Goal: Task Accomplishment & Management: Manage account settings

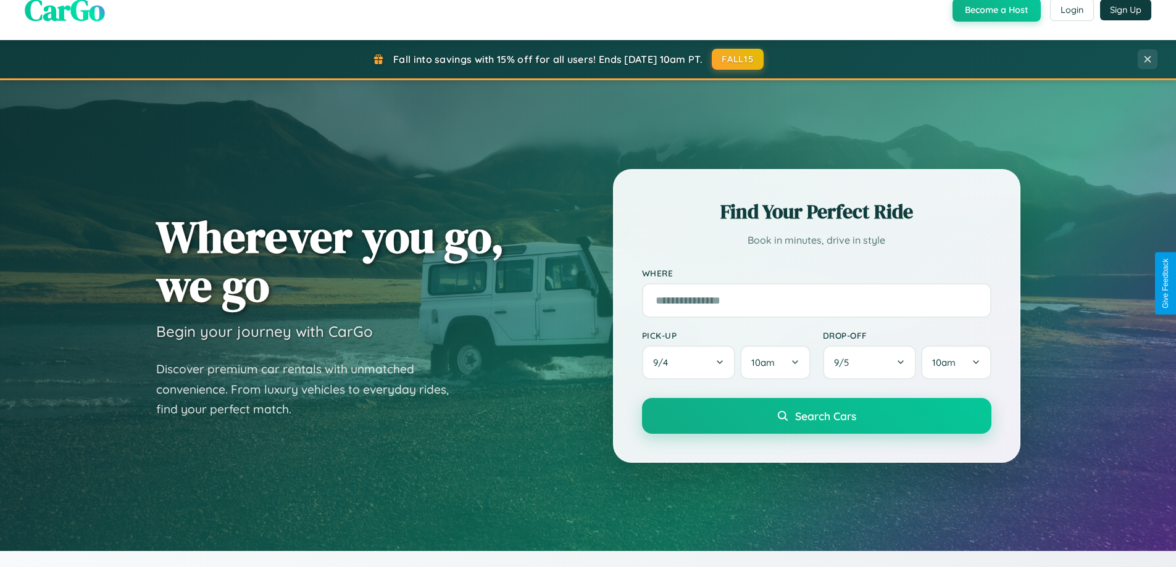
scroll to position [532, 0]
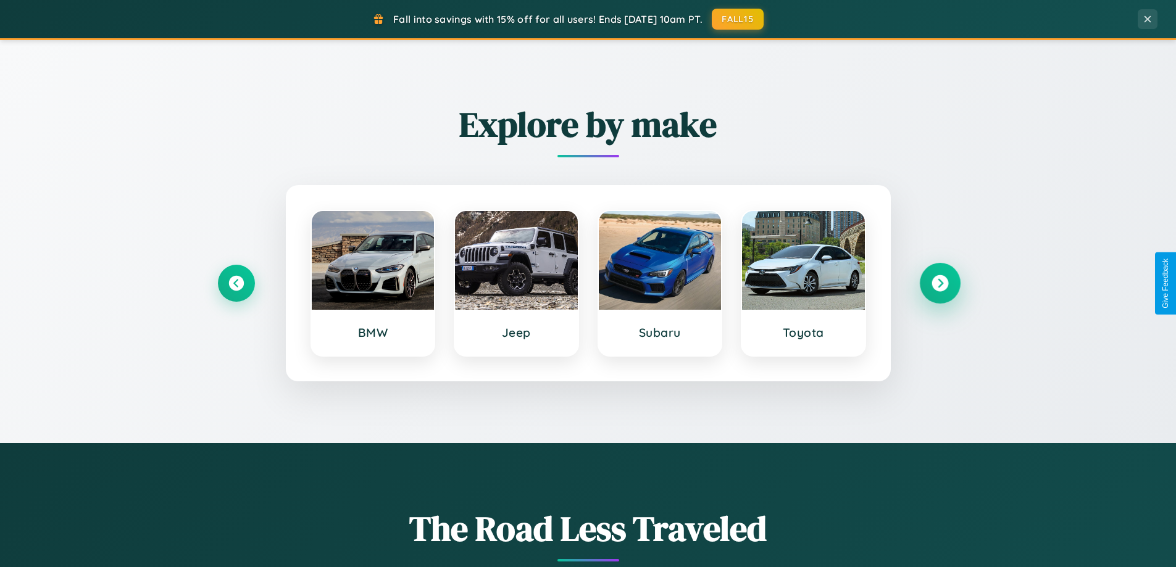
click at [940, 283] on icon at bounding box center [939, 283] width 17 height 17
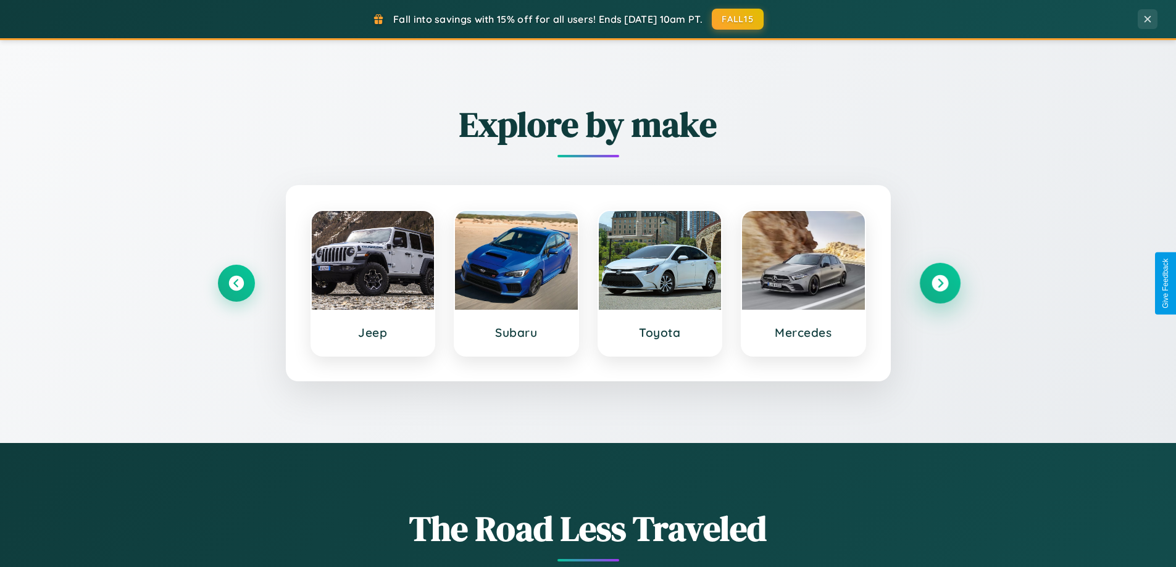
click at [940, 283] on icon at bounding box center [939, 283] width 17 height 17
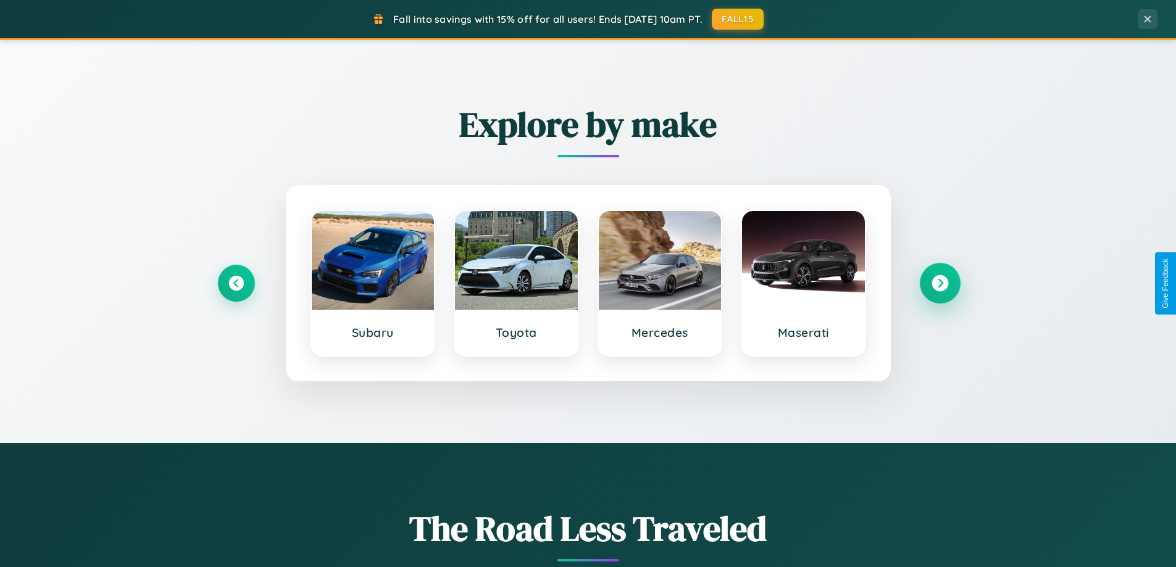
click at [940, 283] on icon at bounding box center [939, 283] width 17 height 17
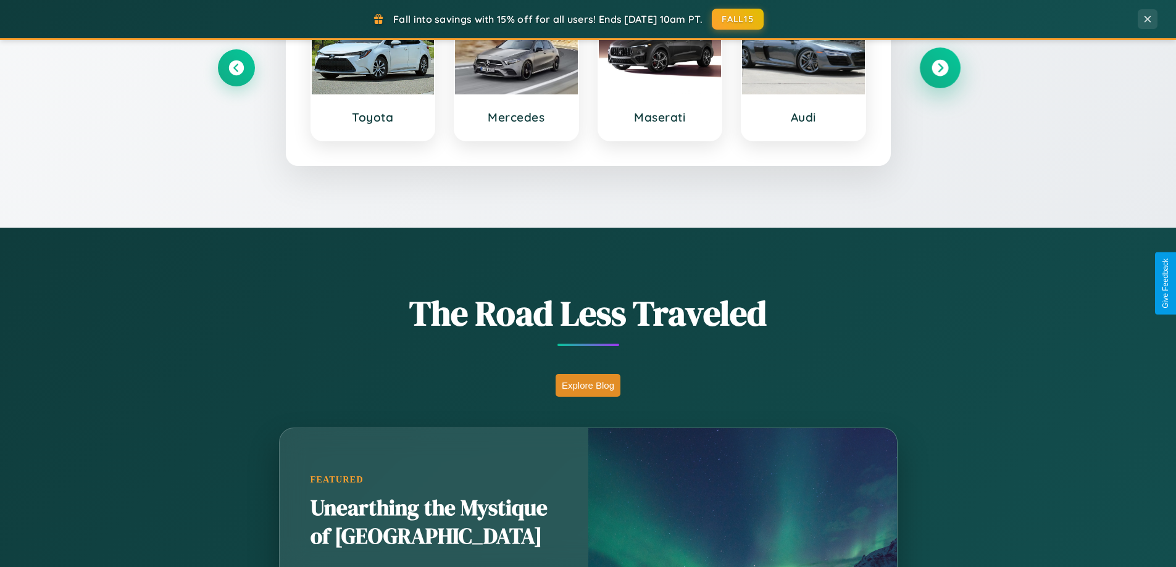
scroll to position [2375, 0]
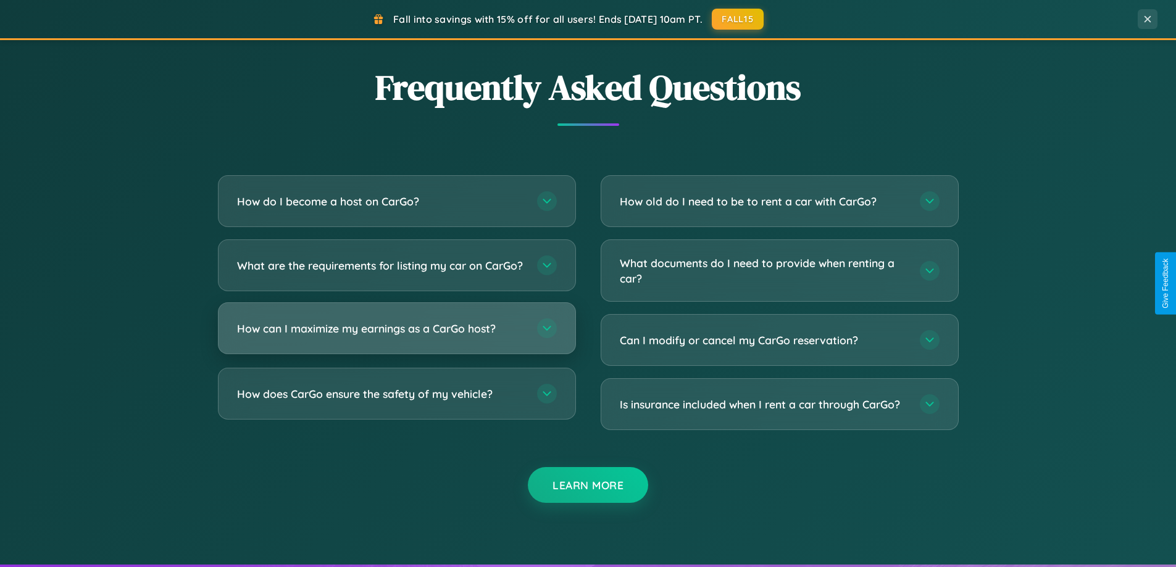
click at [396, 336] on h3 "How can I maximize my earnings as a CarGo host?" at bounding box center [381, 328] width 288 height 15
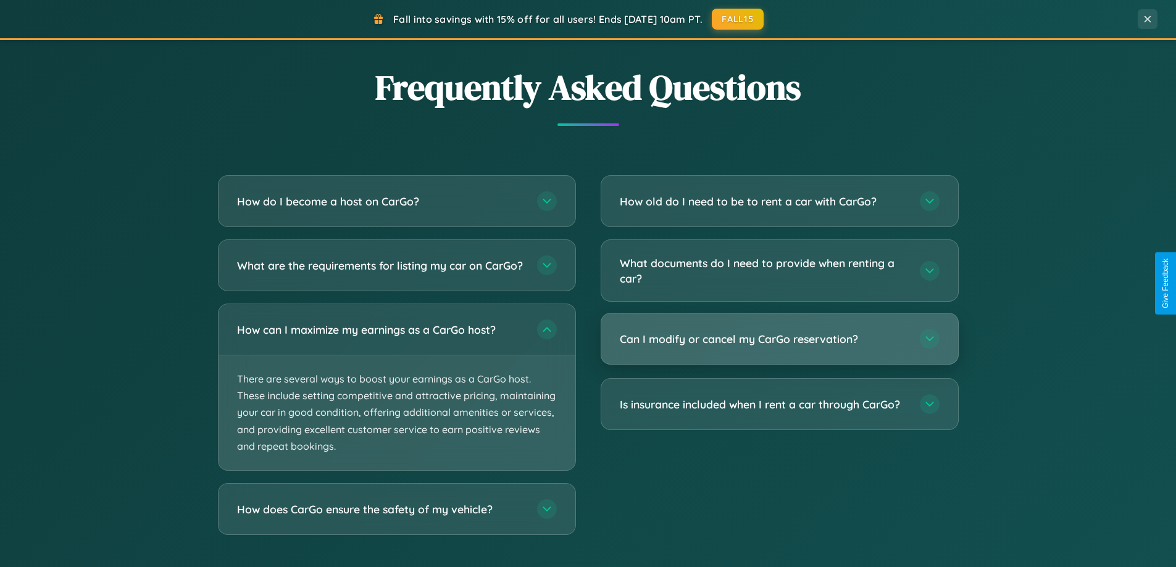
click at [779, 340] on h3 "Can I modify or cancel my CarGo reservation?" at bounding box center [764, 338] width 288 height 15
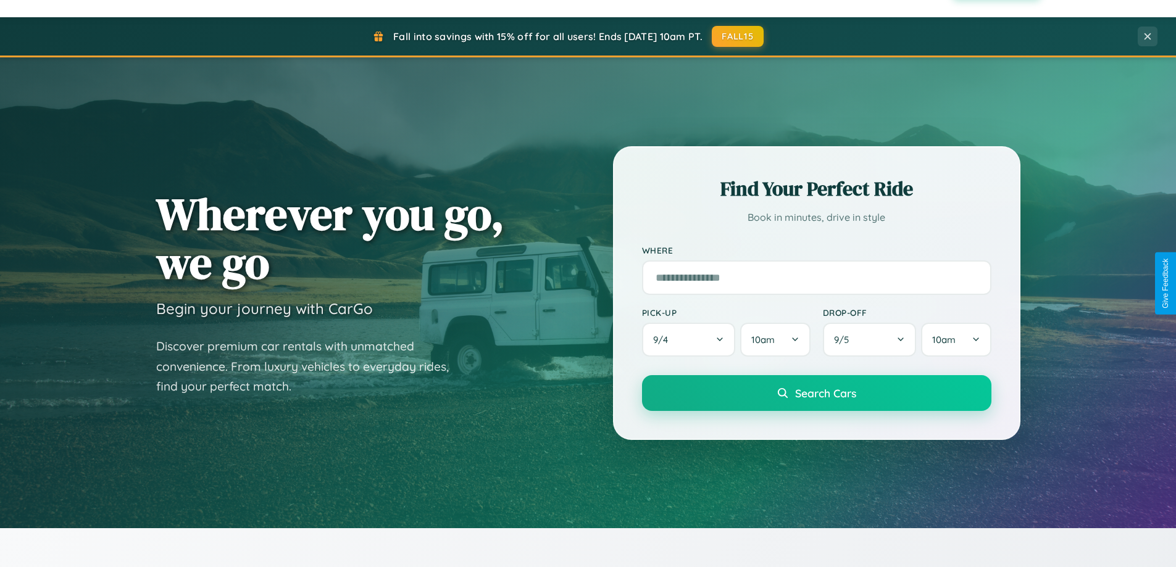
scroll to position [0, 0]
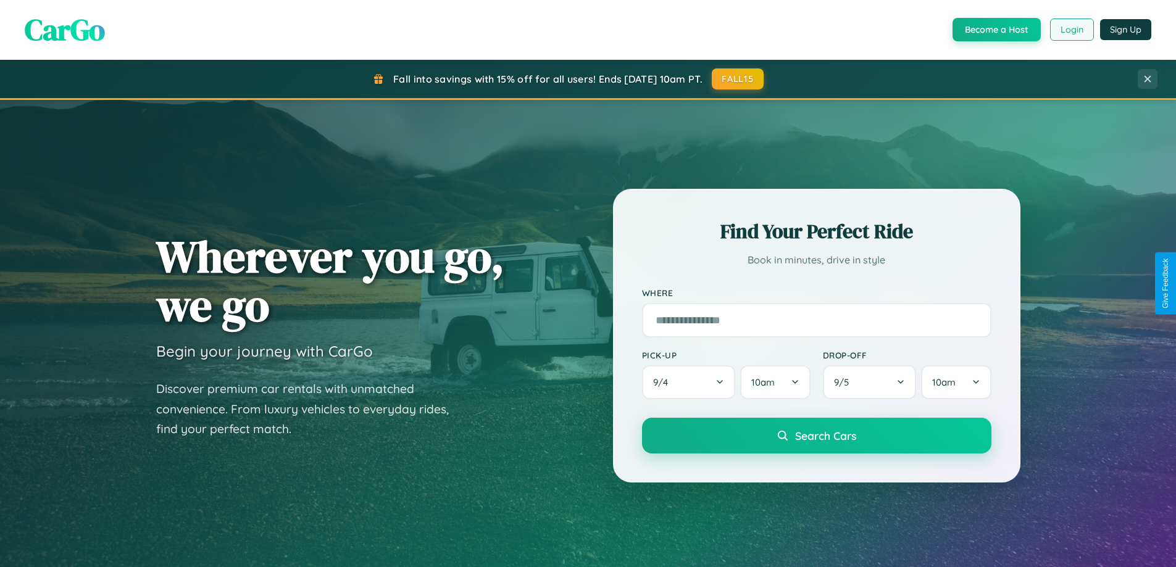
click at [1071, 30] on button "Login" at bounding box center [1072, 30] width 44 height 22
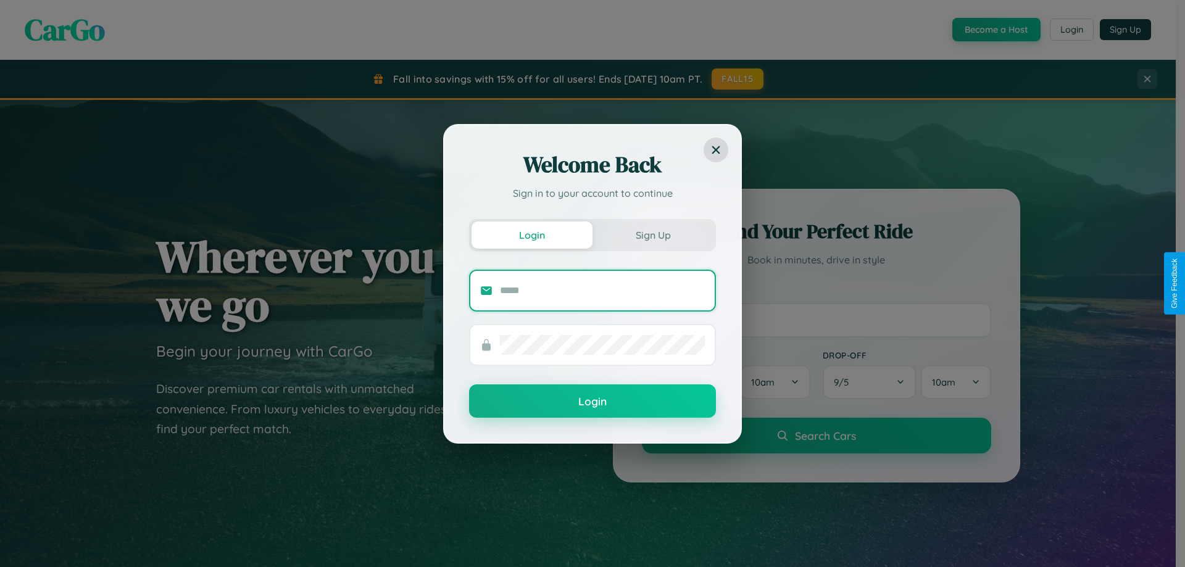
click at [602, 290] on input "text" at bounding box center [602, 291] width 205 height 20
type input "**********"
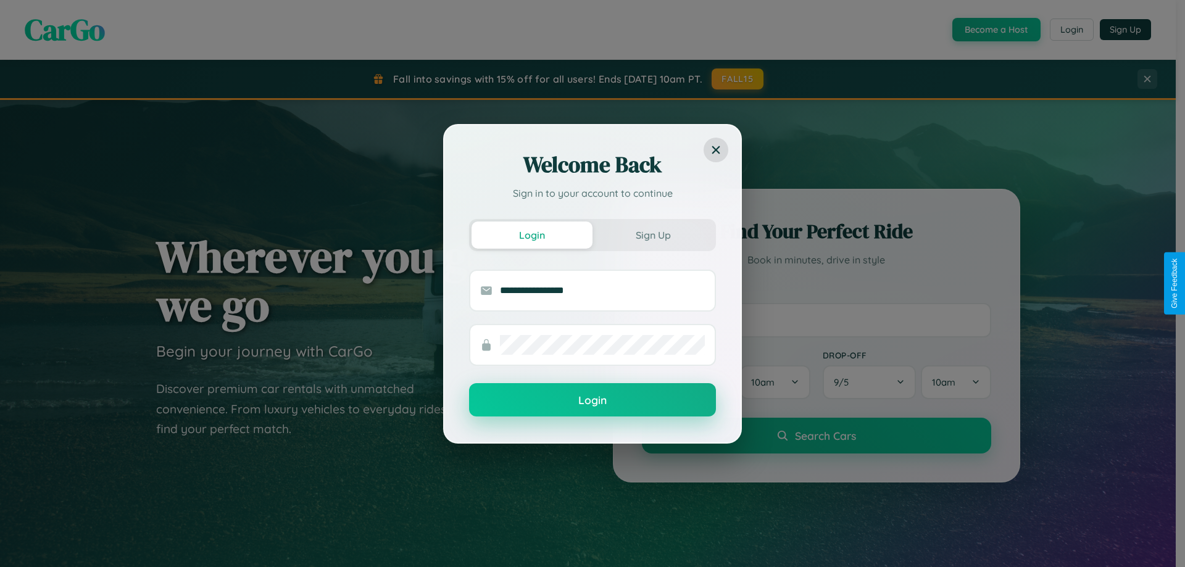
click at [593, 401] on button "Login" at bounding box center [592, 399] width 247 height 33
